Goal: Entertainment & Leisure: Consume media (video, audio)

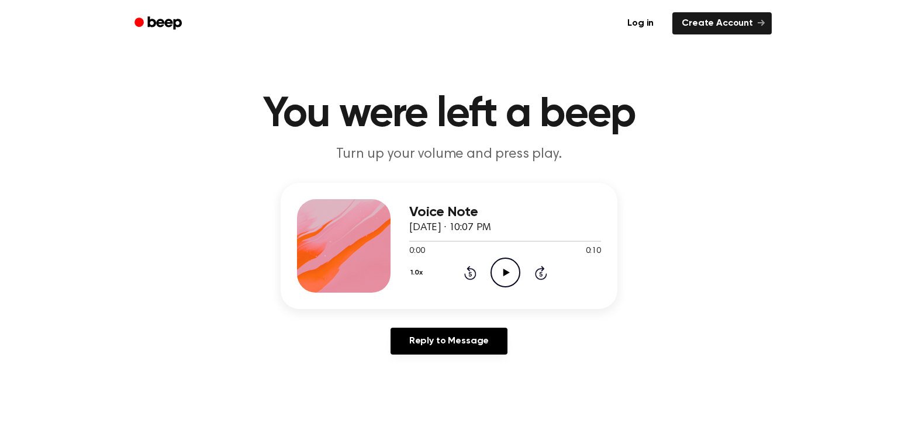
click at [500, 280] on icon "Play Audio" at bounding box center [505, 273] width 30 height 30
click at [505, 272] on icon at bounding box center [506, 273] width 6 height 8
click at [501, 273] on icon "Pause Audio" at bounding box center [505, 273] width 30 height 30
click at [510, 269] on icon "Play Audio" at bounding box center [505, 273] width 30 height 30
click at [505, 266] on icon "Play Audio" at bounding box center [505, 273] width 30 height 30
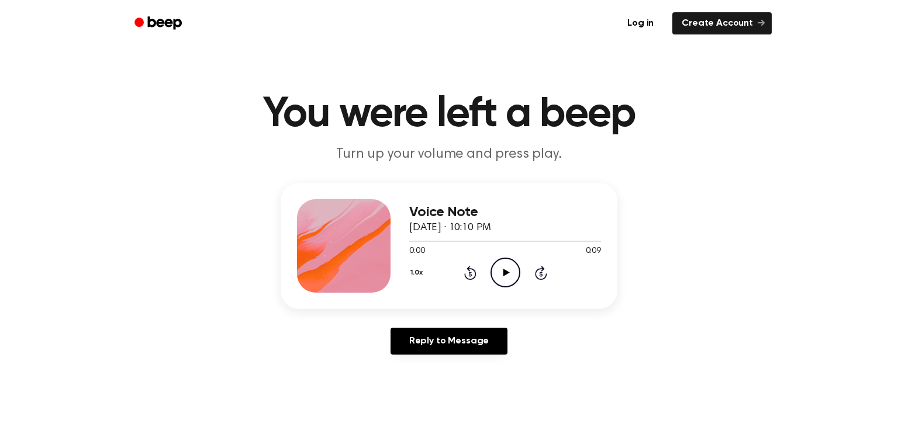
click at [504, 281] on icon "Play Audio" at bounding box center [505, 273] width 30 height 30
click at [508, 264] on icon "Play Audio" at bounding box center [505, 273] width 30 height 30
click at [497, 271] on icon "Play Audio" at bounding box center [505, 273] width 30 height 30
click at [507, 270] on icon "Play Audio" at bounding box center [505, 273] width 30 height 30
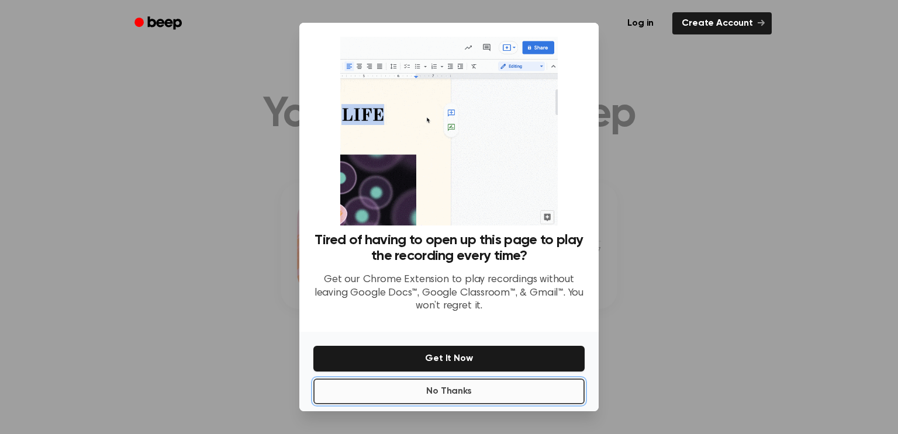
click at [470, 390] on button "No Thanks" at bounding box center [448, 392] width 271 height 26
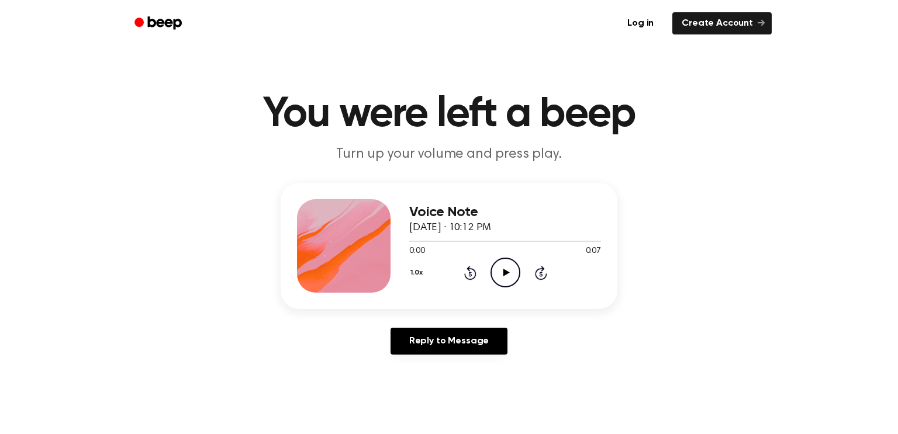
click at [505, 280] on icon "Play Audio" at bounding box center [505, 273] width 30 height 30
click at [502, 268] on icon "Play Audio" at bounding box center [505, 273] width 30 height 30
click at [515, 274] on icon "Play Audio" at bounding box center [505, 273] width 30 height 30
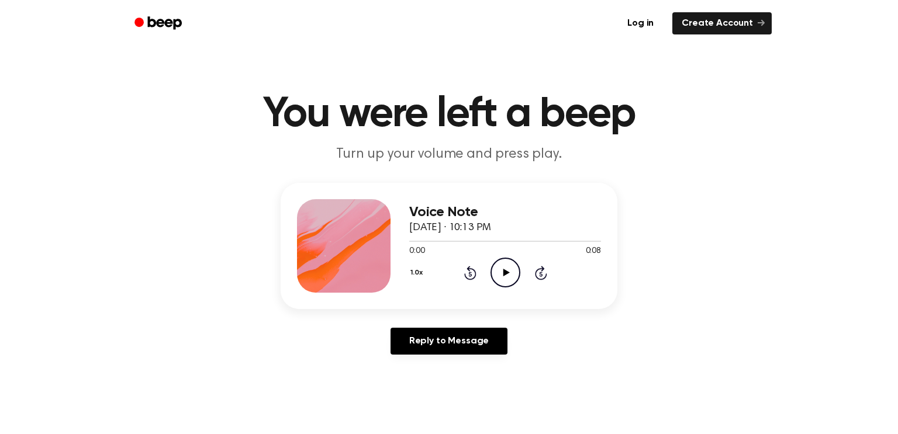
click at [498, 268] on icon "Play Audio" at bounding box center [505, 273] width 30 height 30
click at [514, 268] on icon "Play Audio" at bounding box center [505, 273] width 30 height 30
click at [517, 271] on icon "Play Audio" at bounding box center [505, 273] width 30 height 30
click at [512, 269] on icon "Play Audio" at bounding box center [505, 273] width 30 height 30
click at [494, 275] on icon "Play Audio" at bounding box center [505, 273] width 30 height 30
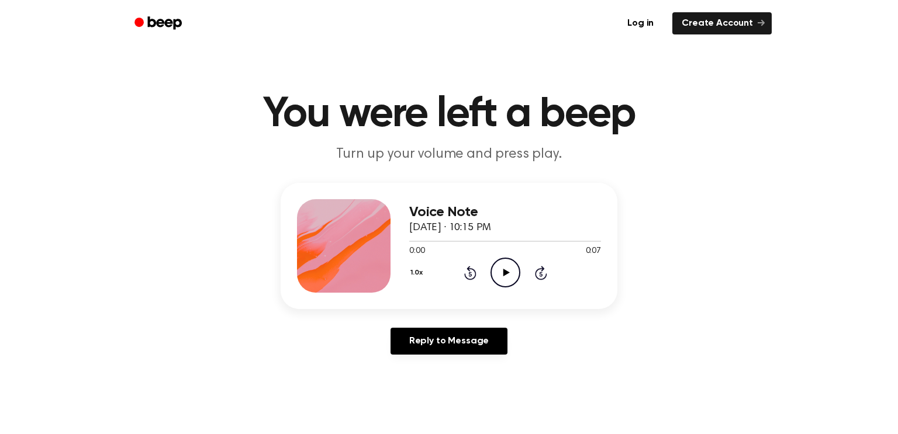
click at [498, 270] on icon "Play Audio" at bounding box center [505, 273] width 30 height 30
click at [496, 275] on icon "Play Audio" at bounding box center [505, 273] width 30 height 30
click at [497, 268] on icon "Play Audio" at bounding box center [505, 273] width 30 height 30
click at [494, 272] on icon "Play Audio" at bounding box center [505, 273] width 30 height 30
click at [505, 265] on icon "Play Audio" at bounding box center [505, 273] width 30 height 30
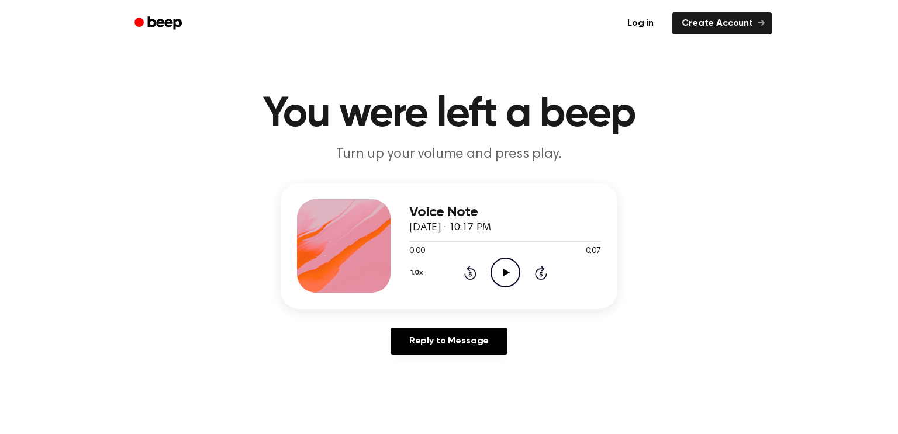
click at [504, 278] on icon "Play Audio" at bounding box center [505, 273] width 30 height 30
click at [507, 276] on icon "Play Audio" at bounding box center [505, 273] width 30 height 30
click at [503, 280] on icon "Pause Audio" at bounding box center [505, 273] width 30 height 30
click at [503, 280] on icon "Play Audio" at bounding box center [505, 273] width 30 height 30
click at [511, 272] on icon "Play Audio" at bounding box center [505, 273] width 30 height 30
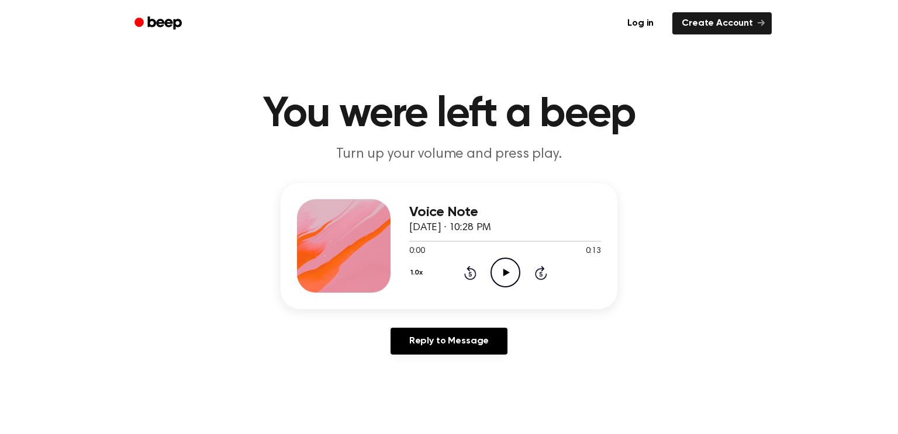
click at [509, 265] on icon "Play Audio" at bounding box center [505, 273] width 30 height 30
click at [511, 268] on icon "Play Audio" at bounding box center [505, 273] width 30 height 30
click at [512, 279] on icon "Play Audio" at bounding box center [505, 273] width 30 height 30
click at [509, 269] on icon "Play Audio" at bounding box center [505, 273] width 30 height 30
click at [493, 272] on icon "Play Audio" at bounding box center [505, 273] width 30 height 30
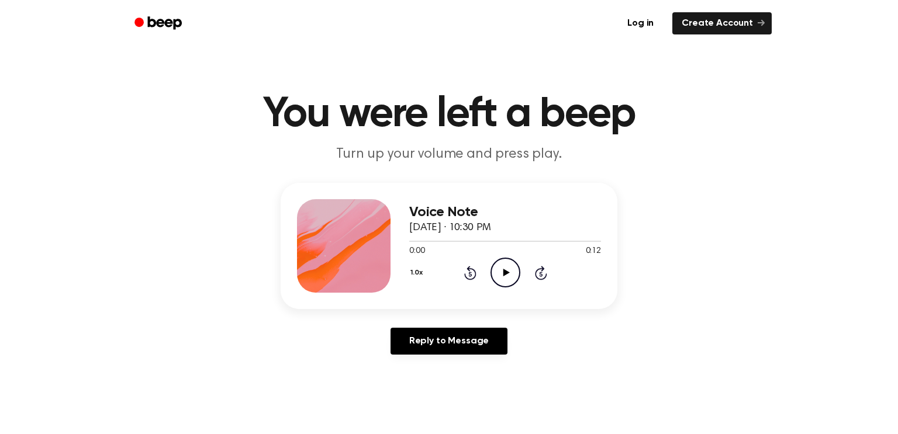
click at [497, 282] on icon "Play Audio" at bounding box center [505, 273] width 30 height 30
click at [504, 280] on icon "Play Audio" at bounding box center [505, 273] width 30 height 30
